Goal: Information Seeking & Learning: Learn about a topic

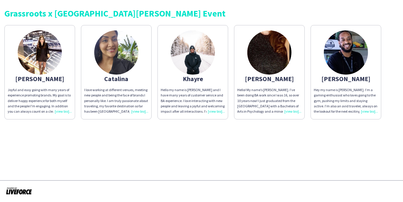
click at [276, 51] on img at bounding box center [269, 52] width 44 height 44
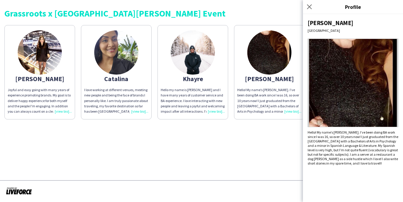
click at [355, 76] on img at bounding box center [353, 83] width 91 height 88
click at [261, 81] on div "[PERSON_NAME]" at bounding box center [269, 78] width 64 height 5
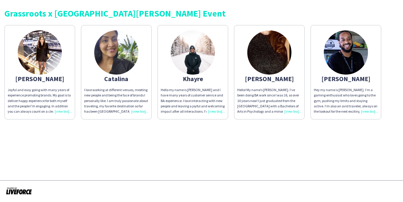
click at [126, 59] on img at bounding box center [116, 52] width 44 height 44
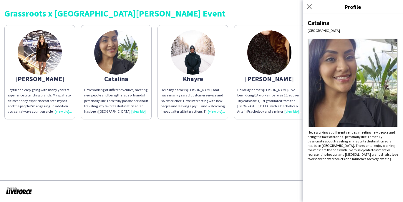
click at [29, 44] on img at bounding box center [40, 52] width 44 height 44
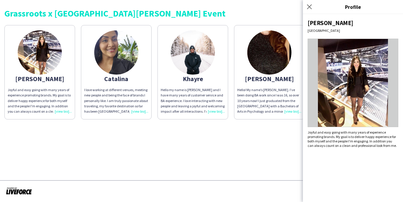
click at [29, 44] on img at bounding box center [40, 52] width 44 height 44
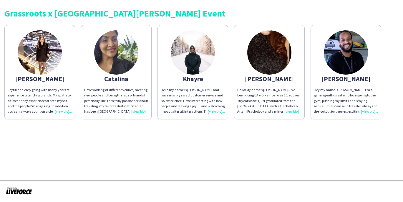
click at [29, 44] on img at bounding box center [40, 52] width 44 height 44
click at [294, 112] on div "Hello! My name’s [PERSON_NAME]. I’ve been doing BA work since I was 16, so over…" at bounding box center [269, 100] width 64 height 27
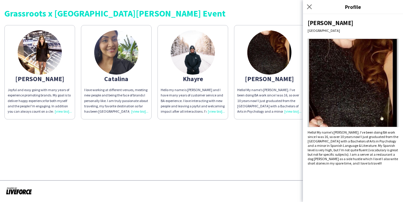
click at [269, 155] on app-share-pages "Grassroots x [GEOGRAPHIC_DATA][PERSON_NAME] Event [PERSON_NAME] and easy going …" at bounding box center [201, 101] width 403 height 202
